Goal: Transaction & Acquisition: Purchase product/service

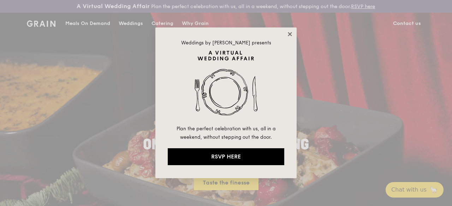
click at [291, 34] on icon at bounding box center [290, 34] width 6 height 6
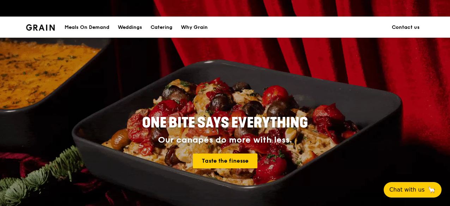
scroll to position [71, 0]
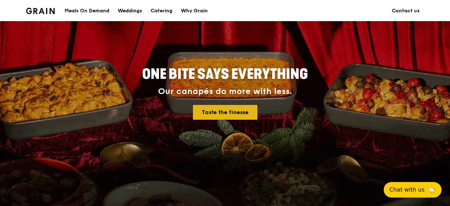
click at [232, 119] on link "Taste the finesse" at bounding box center [225, 112] width 65 height 15
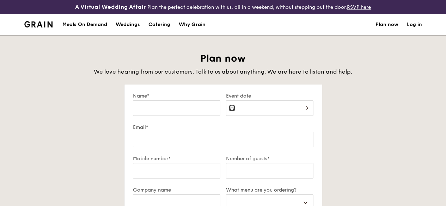
select select
click at [91, 32] on div "Meals On Demand" at bounding box center [84, 24] width 45 height 21
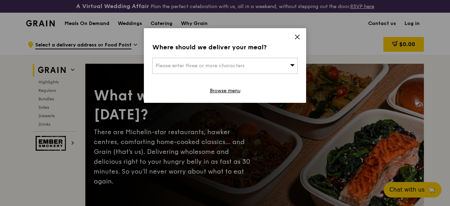
click at [290, 62] on span at bounding box center [292, 65] width 5 height 7
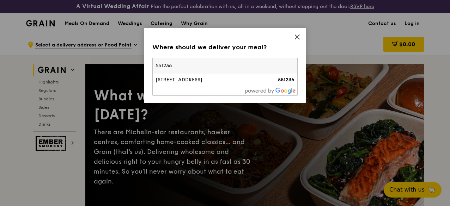
type input "551236"
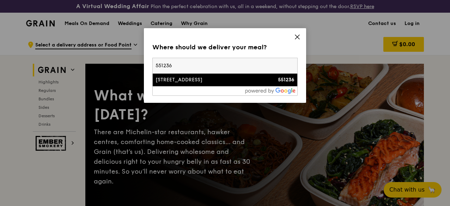
click at [222, 82] on div "[STREET_ADDRESS]" at bounding box center [208, 80] width 104 height 7
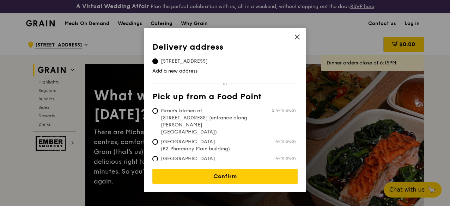
click at [199, 60] on span "236A Serangoon Avenue 2, 551236" at bounding box center [184, 61] width 64 height 7
click at [158, 60] on input "236A Serangoon Avenue 2, 551236" at bounding box center [155, 62] width 6 height 6
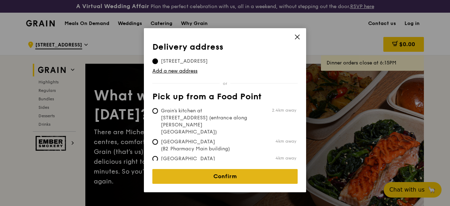
click at [233, 178] on link "Confirm" at bounding box center [224, 176] width 145 height 15
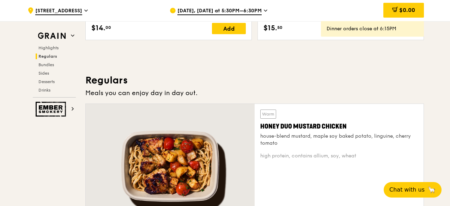
scroll to position [600, 0]
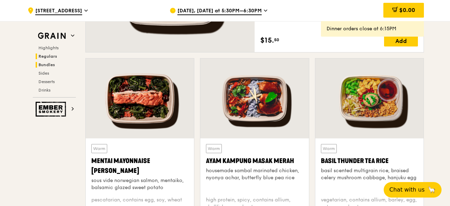
click at [48, 66] on span "Bundles" at bounding box center [46, 64] width 17 height 5
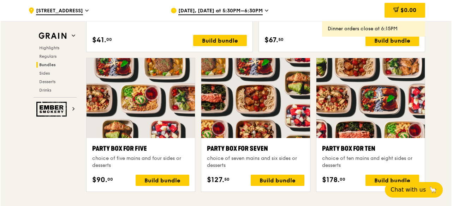
scroll to position [1379, 0]
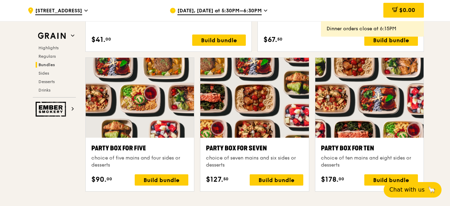
click at [286, 109] on div at bounding box center [254, 98] width 108 height 80
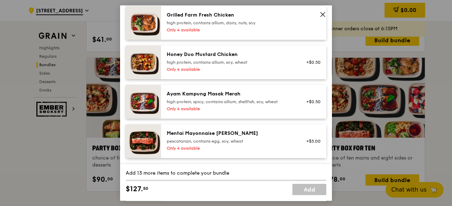
scroll to position [212, 0]
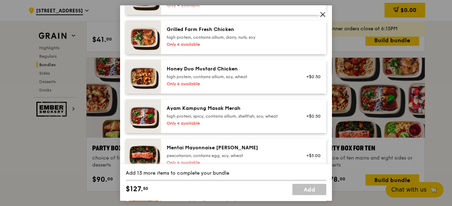
click at [263, 80] on div "high protein, contains allium, soy, wheat" at bounding box center [230, 77] width 127 height 6
click at [279, 73] on div "Honey Duo Mustard Chicken" at bounding box center [230, 69] width 127 height 7
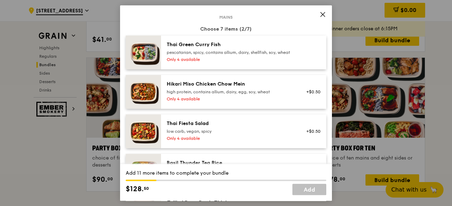
scroll to position [0, 0]
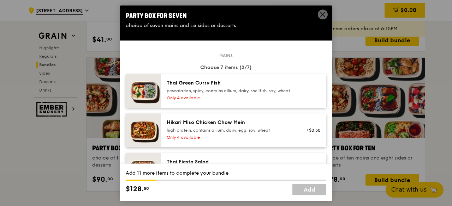
click at [257, 92] on div "pescatarian, spicy, contains allium, dairy, shellfish, soy, wheat" at bounding box center [230, 91] width 127 height 6
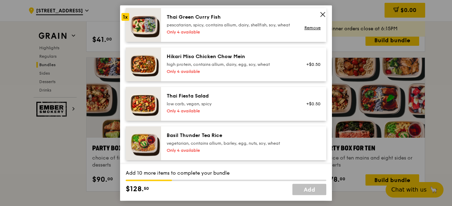
scroll to position [71, 0]
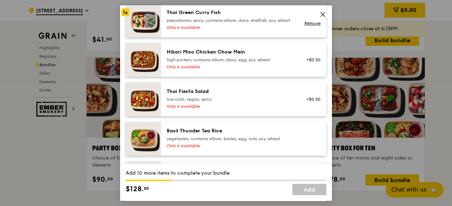
click at [254, 71] on div "Hikari Miso Chicken Chow Mein high protein, contains allium, dairy, egg, soy, w…" at bounding box center [229, 60] width 135 height 23
click at [246, 95] on div "Thai Fiesta Salad" at bounding box center [230, 91] width 127 height 7
click at [228, 142] on div "vegetarian, contains allium, barley, egg, nuts, soy, wheat" at bounding box center [230, 139] width 127 height 6
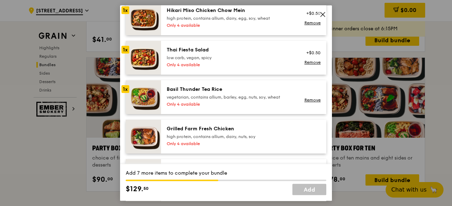
scroll to position [176, 0]
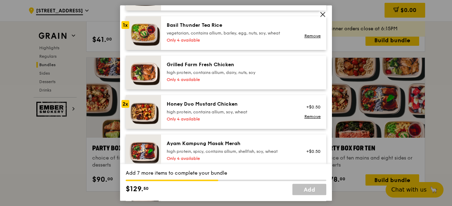
click at [261, 68] on div "Grilled Farm Fresh Chicken" at bounding box center [230, 64] width 127 height 7
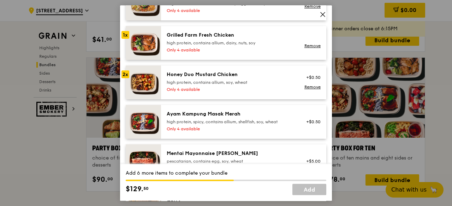
scroll to position [247, 0]
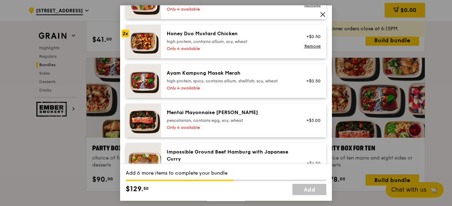
click at [251, 84] on div "high protein, spicy, contains allium, shellfish, soy, wheat" at bounding box center [230, 81] width 127 height 6
click at [249, 114] on div "Mentai Mayonnaise Aburi Salmon pescatarian, contains egg, soy, wheat Only 4 ava…" at bounding box center [243, 121] width 165 height 34
click at [259, 91] on div "Only 4 available" at bounding box center [230, 88] width 127 height 6
click at [252, 116] on div "Mentai Mayonnaise Aburi Salmon" at bounding box center [230, 112] width 127 height 7
click at [261, 84] on div "high protein, spicy, contains allium, shellfish, soy, wheat" at bounding box center [230, 81] width 127 height 6
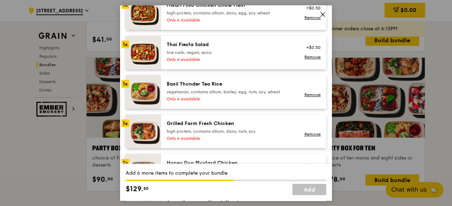
scroll to position [106, 0]
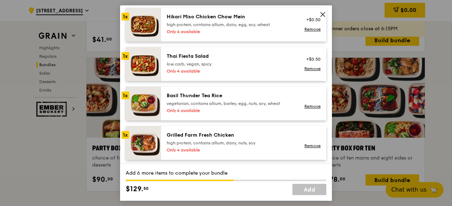
click at [249, 60] on div "Thai Fiesta Salad" at bounding box center [230, 56] width 127 height 7
click at [196, 60] on div "Thai Fiesta Salad" at bounding box center [230, 56] width 127 height 7
click at [128, 60] on div "1x" at bounding box center [125, 56] width 8 height 8
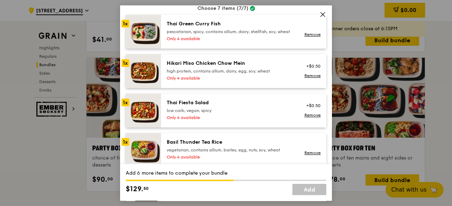
scroll to position [35, 0]
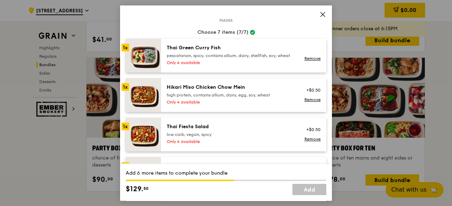
click at [188, 66] on div "Only 4 available" at bounding box center [230, 63] width 127 height 6
click at [200, 59] on div "pescatarian, spicy, contains allium, dairy, shellfish, soy, wheat" at bounding box center [230, 56] width 127 height 6
click at [125, 48] on div "1x" at bounding box center [125, 48] width 8 height 8
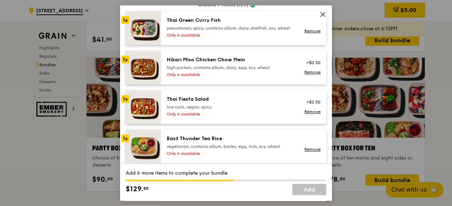
scroll to position [71, 0]
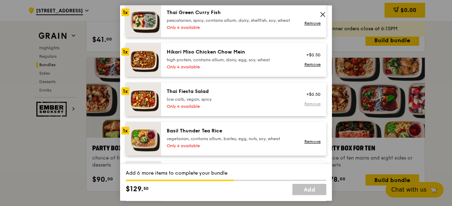
click at [307, 107] on link "Remove" at bounding box center [312, 104] width 16 height 5
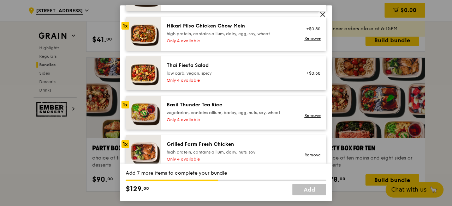
scroll to position [106, 0]
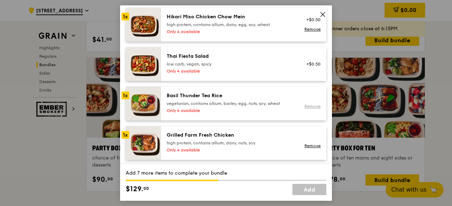
click at [305, 109] on link "Remove" at bounding box center [312, 106] width 16 height 5
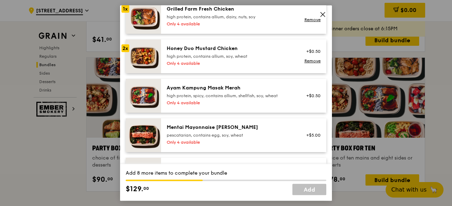
scroll to position [247, 0]
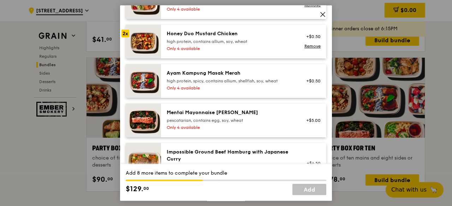
click at [287, 116] on div "Mentai Mayonnaise Aburi Salmon" at bounding box center [230, 112] width 127 height 7
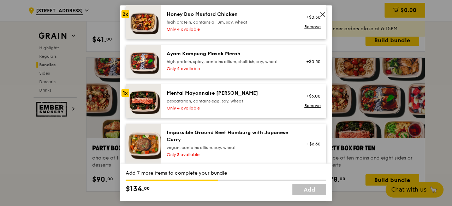
scroll to position [282, 0]
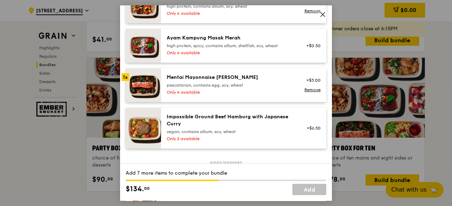
click at [278, 88] on div "pescatarian, contains egg, soy, wheat" at bounding box center [230, 86] width 127 height 6
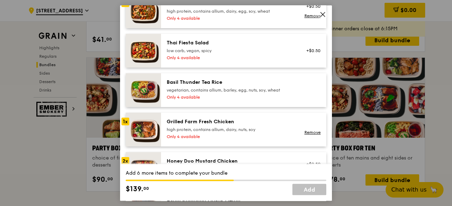
scroll to position [106, 0]
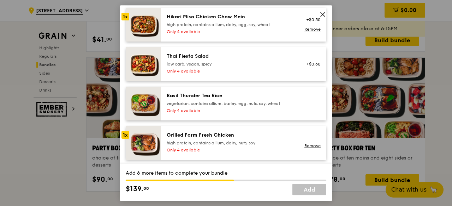
click at [259, 35] on div "Only 4 available" at bounding box center [230, 32] width 127 height 6
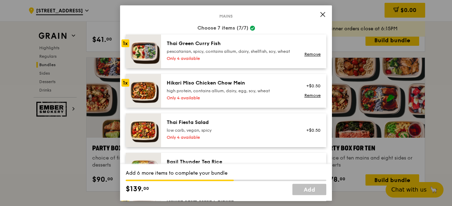
scroll to position [35, 0]
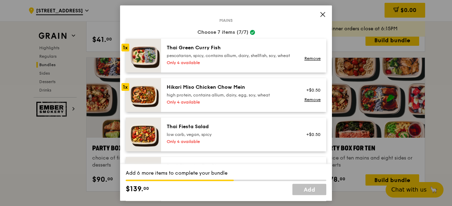
click at [259, 36] on div "Choose 7 items (7/7)" at bounding box center [226, 32] width 200 height 7
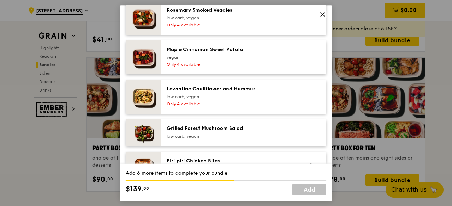
scroll to position [494, 0]
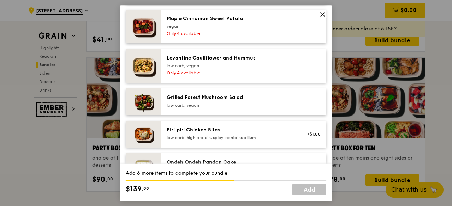
click at [247, 69] on div "low carb, vegan" at bounding box center [230, 66] width 127 height 6
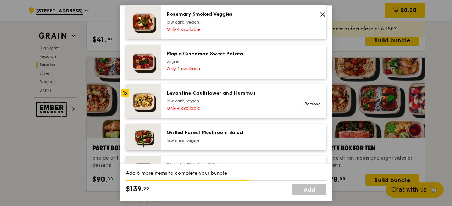
click at [254, 72] on div "Only 4 available" at bounding box center [230, 69] width 127 height 6
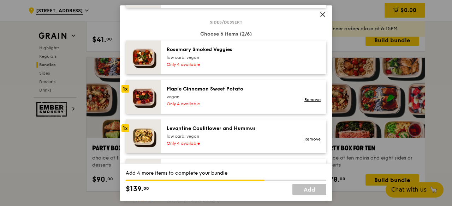
click at [257, 67] on div "Only 4 available" at bounding box center [230, 65] width 127 height 6
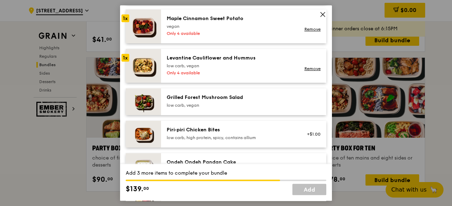
click at [254, 101] on div "Grilled Forest Mushroom Salad" at bounding box center [230, 97] width 127 height 7
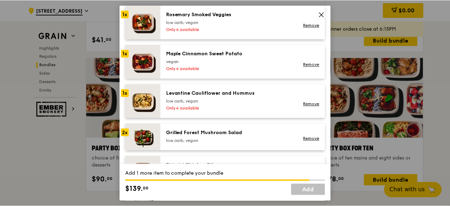
scroll to position [423, 0]
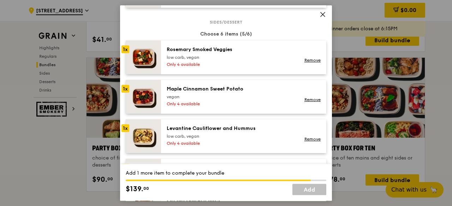
click at [245, 60] on div "low carb, vegan" at bounding box center [230, 58] width 127 height 6
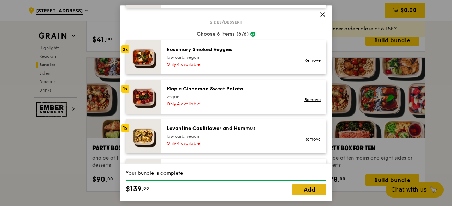
click at [316, 189] on link "Add" at bounding box center [309, 189] width 34 height 11
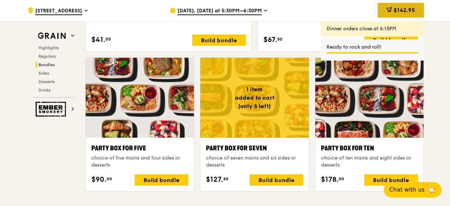
click at [400, 7] on span "$142.95" at bounding box center [405, 10] width 22 height 7
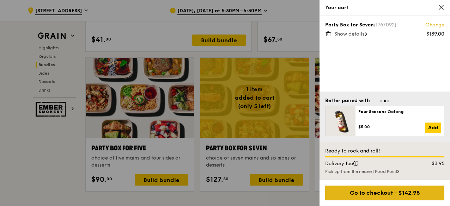
click at [396, 192] on div "Go to checkout - $142.95" at bounding box center [384, 193] width 119 height 15
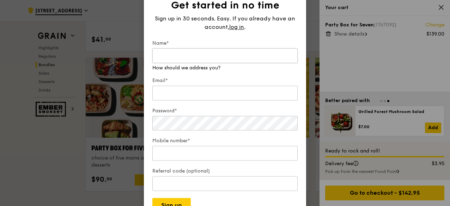
click at [249, 53] on input "Name*" at bounding box center [224, 55] width 145 height 15
type input "[PERSON_NAME]"
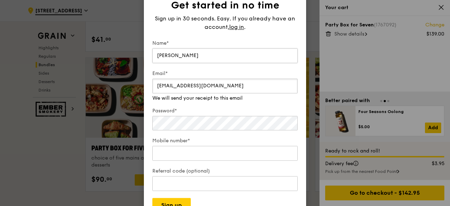
type input "[EMAIL_ADDRESS][DOMAIN_NAME]"
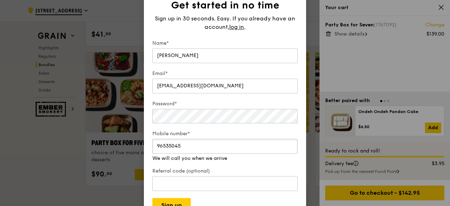
scroll to position [1449, 0]
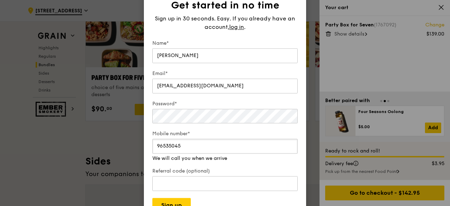
type input "96535045"
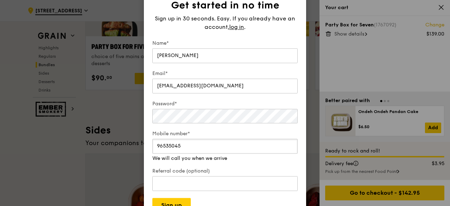
scroll to position [1555, 0]
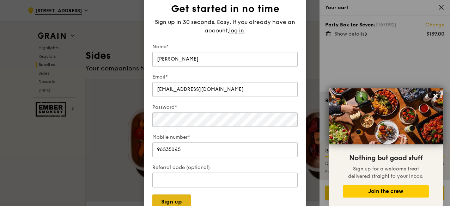
click at [178, 201] on button "Sign up" at bounding box center [171, 202] width 38 height 15
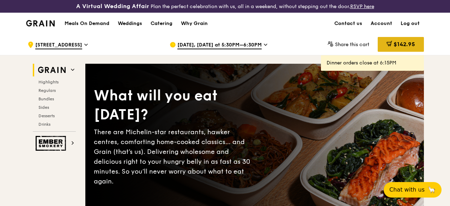
click at [385, 52] on div "$142.95" at bounding box center [401, 44] width 46 height 15
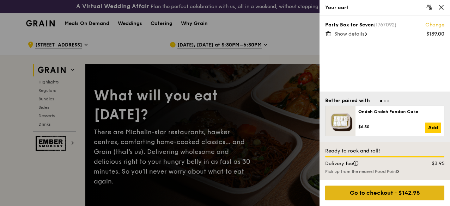
click at [379, 198] on div "Go to checkout - $142.95" at bounding box center [384, 193] width 119 height 15
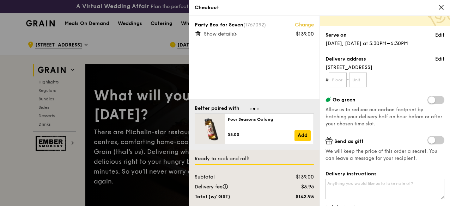
scroll to position [106, 0]
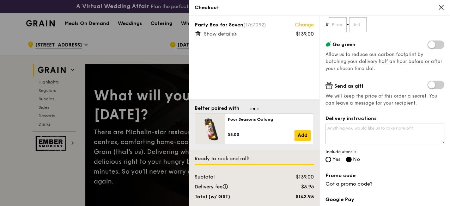
click at [234, 34] on span "Show details" at bounding box center [219, 34] width 30 height 6
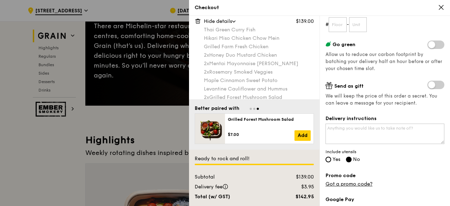
scroll to position [19, 0]
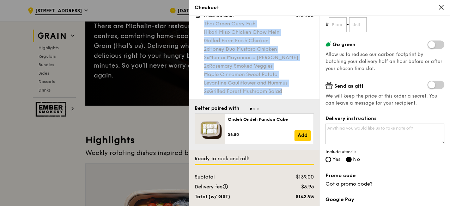
drag, startPoint x: 289, startPoint y: 91, endPoint x: 205, endPoint y: 24, distance: 107.7
click at [205, 24] on div "Thai Green Curry Fish Hikari Miso Chicken Chow Mein Grilled Farm Fresh Chicken …" at bounding box center [259, 57] width 110 height 75
copy div "Thai Green Curry Fish Hikari Miso Chicken Chow Mein Grilled Farm Fresh Chicken …"
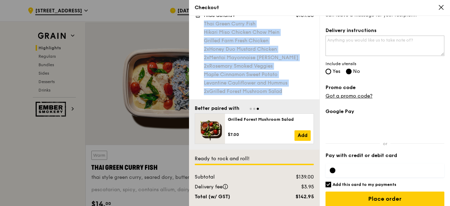
scroll to position [199, 0]
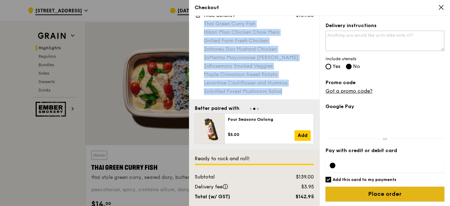
click at [349, 189] on input "Place order" at bounding box center [385, 194] width 119 height 15
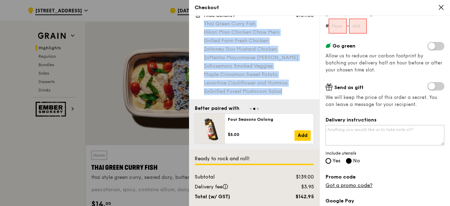
scroll to position [0, 0]
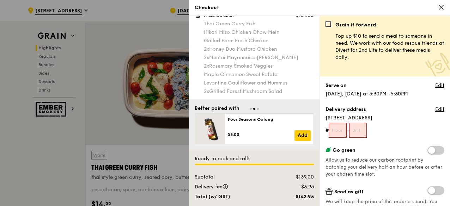
click at [335, 132] on input "text" at bounding box center [338, 130] width 18 height 15
type input "10"
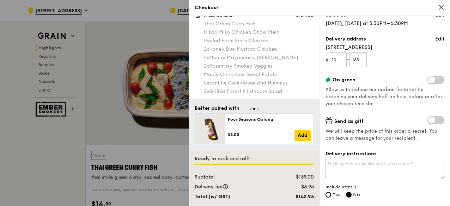
scroll to position [199, 0]
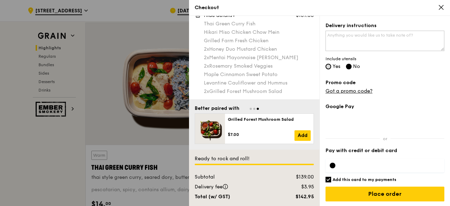
type input "153"
click at [327, 67] on input "Yes" at bounding box center [329, 67] width 6 height 6
radio input "true"
radio input "false"
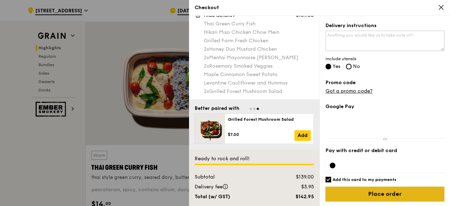
click at [379, 187] on input "Place order" at bounding box center [385, 194] width 119 height 15
click at [392, 197] on input "Place order" at bounding box center [385, 194] width 119 height 15
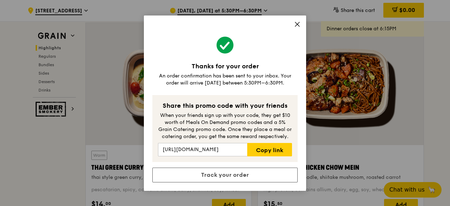
click at [294, 27] on div "Thanks for your order An order confirmation has been sent to your inbox. Your o…" at bounding box center [225, 104] width 162 height 176
click at [296, 24] on icon at bounding box center [297, 24] width 6 height 6
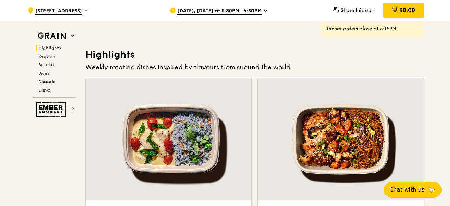
scroll to position [141, 0]
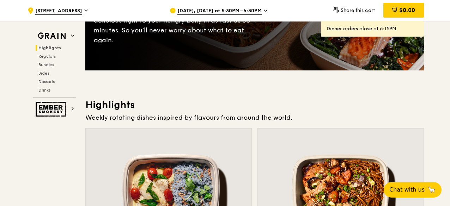
click at [203, 1] on div "Oct 8, Today at 5:30PM–6:30PM" at bounding box center [235, 10] width 131 height 21
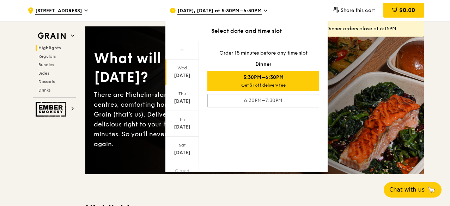
scroll to position [0, 0]
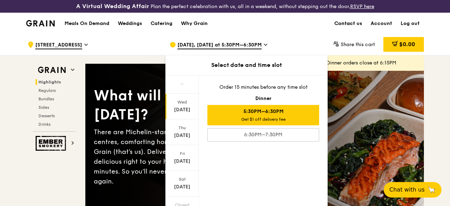
click at [350, 26] on link "Contact us" at bounding box center [348, 23] width 36 height 21
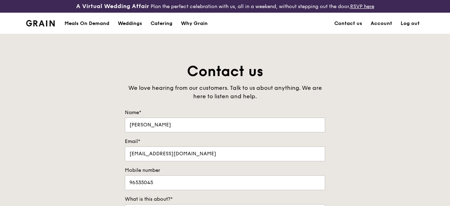
click at [91, 34] on div "Meals On Demand" at bounding box center [87, 23] width 45 height 21
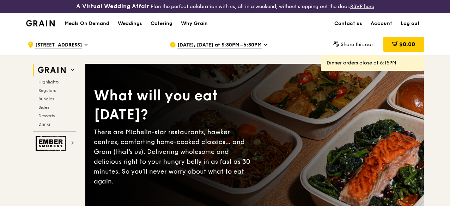
click at [224, 49] on span "[DATE], [DATE] at 5:30PM–6:30PM" at bounding box center [219, 46] width 84 height 8
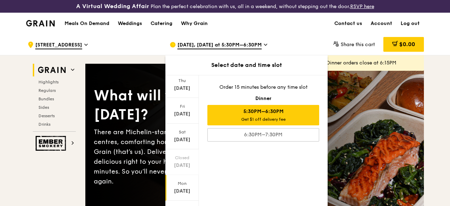
scroll to position [85, 0]
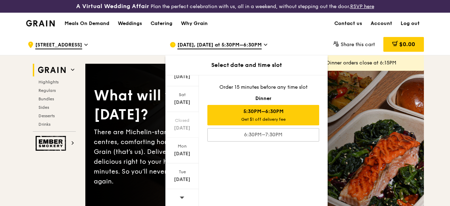
click at [181, 194] on span at bounding box center [182, 197] width 5 height 17
click at [186, 98] on div "Sat" at bounding box center [182, 95] width 31 height 6
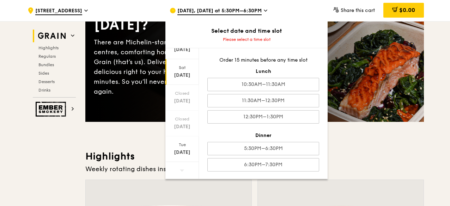
scroll to position [106, 0]
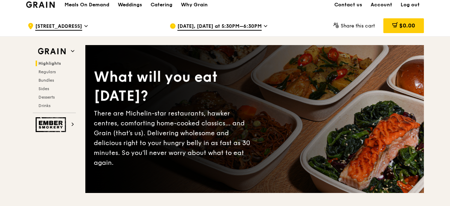
scroll to position [0, 0]
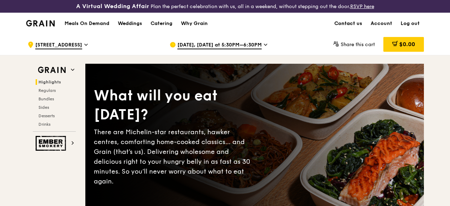
click at [358, 32] on link "Contact us" at bounding box center [348, 23] width 36 height 21
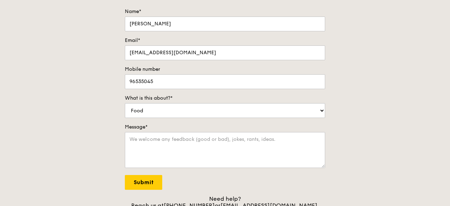
scroll to position [141, 0]
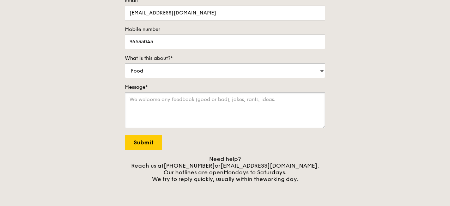
click at [260, 121] on textarea "Message*" at bounding box center [225, 110] width 200 height 36
click at [243, 104] on textarea "Message*" at bounding box center [225, 110] width 200 height 36
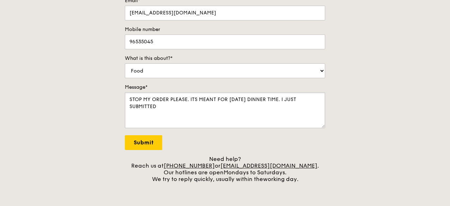
type textarea "STOP MY ORDER PLEASE. ITS MEANT FOR [DATE] DINNER TIME. I JUST SUBMITTED"
click at [123, 150] on div "Contact us We love hearing from our customers. Talk to us about anything. We ar…" at bounding box center [225, 52] width 212 height 262
click at [130, 149] on input "Submit" at bounding box center [143, 142] width 37 height 15
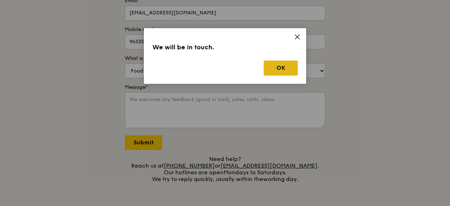
click at [278, 63] on button "OK" at bounding box center [281, 68] width 34 height 15
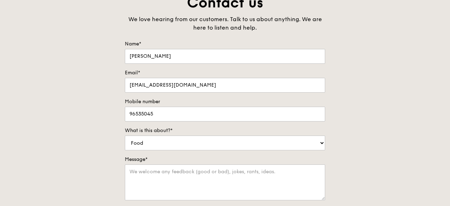
scroll to position [0, 0]
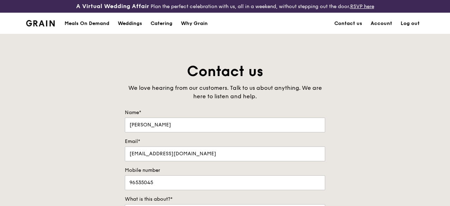
click at [38, 25] on div "Grain logo" at bounding box center [40, 22] width 29 height 21
